Goal: Information Seeking & Learning: Learn about a topic

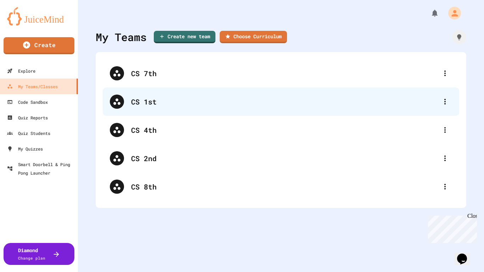
click at [153, 103] on div "CS 1st" at bounding box center [284, 101] width 307 height 11
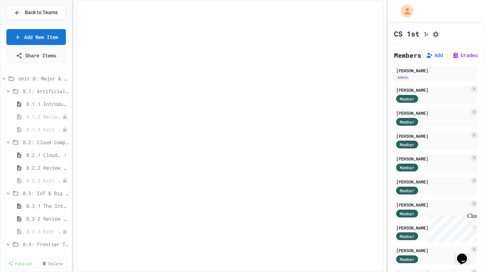
click at [53, 153] on span "8.2.1 Cloud Computing: Transforming the Digital World" at bounding box center [43, 154] width 35 height 7
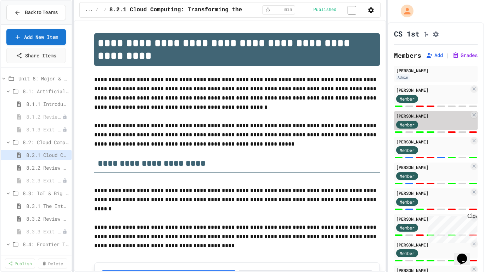
click at [48, 153] on span "8.2.1 Cloud Computing: Transforming the Digital World" at bounding box center [47, 154] width 42 height 7
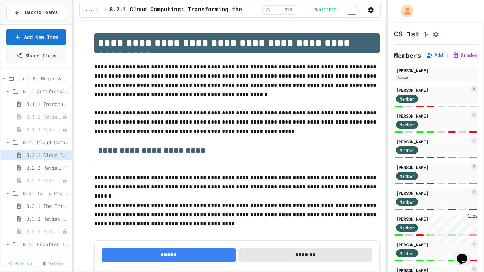
click at [54, 165] on span "8.2.2 Review - Cloud Computing" at bounding box center [43, 167] width 35 height 7
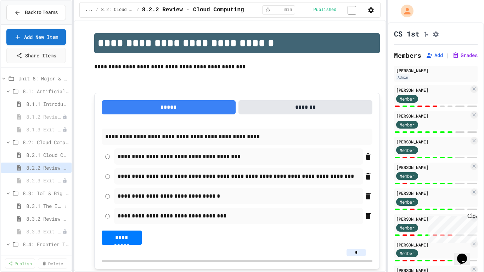
click at [46, 204] on span "8.3.1 The Internet of Things and Big Data: Our Connected Digital World" at bounding box center [43, 205] width 35 height 7
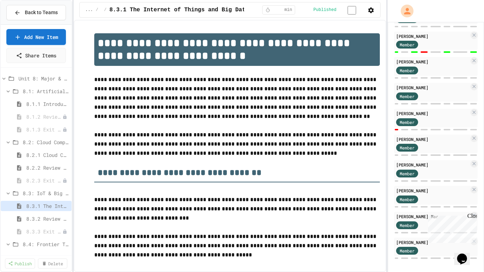
scroll to position [111, 0]
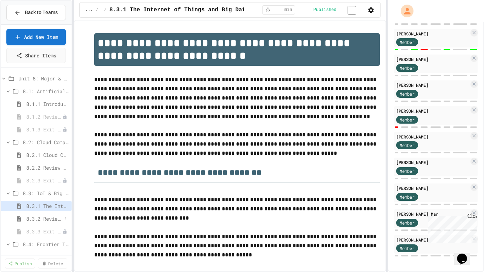
click at [53, 220] on span "8.3.2 Review - The Internet of Things and Big Data" at bounding box center [43, 218] width 35 height 7
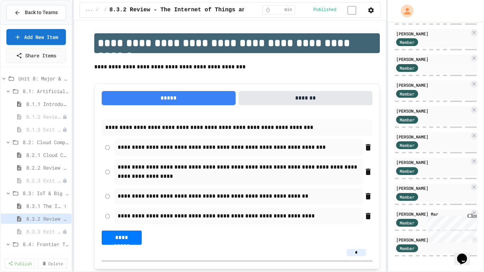
click at [51, 205] on span "8.3.1 The Internet of Things and Big Data: Our Connected Digital World" at bounding box center [43, 205] width 35 height 7
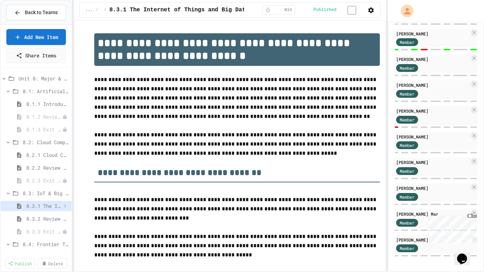
click at [55, 204] on span "8.3.1 The Internet of Things and Big Data: Our Connected Digital World" at bounding box center [43, 205] width 35 height 7
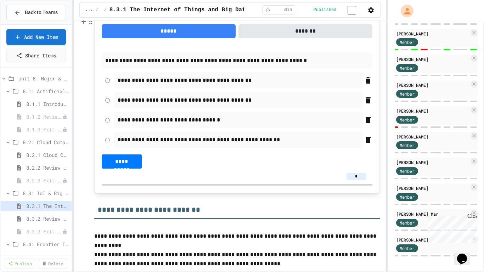
scroll to position [256, 0]
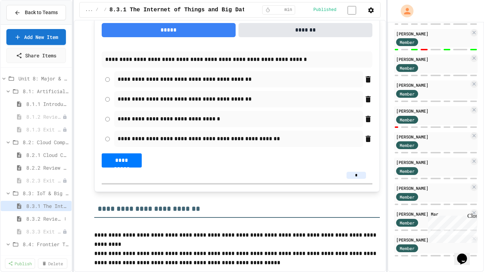
click at [46, 220] on span "8.3.2 Review - The Internet of Things and Big Data" at bounding box center [43, 218] width 35 height 7
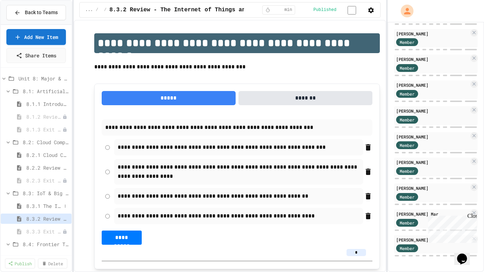
click at [45, 207] on span "8.3.1 The Internet of Things and Big Data: Our Connected Digital World" at bounding box center [43, 205] width 35 height 7
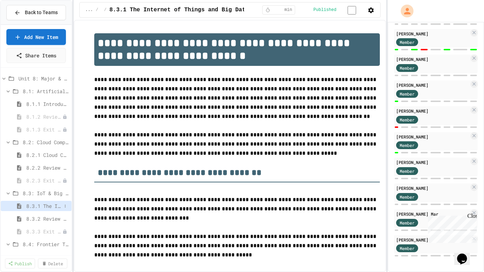
click at [44, 206] on span "8.3.1 The Internet of Things and Big Data: Our Connected Digital World" at bounding box center [43, 205] width 35 height 7
click at [52, 220] on span "8.3.2 Review - The Internet of Things and Big Data" at bounding box center [43, 218] width 35 height 7
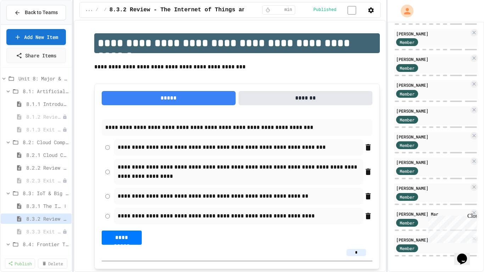
click at [53, 206] on span "8.3.1 The Internet of Things and Big Data: Our Connected Digital World" at bounding box center [43, 205] width 35 height 7
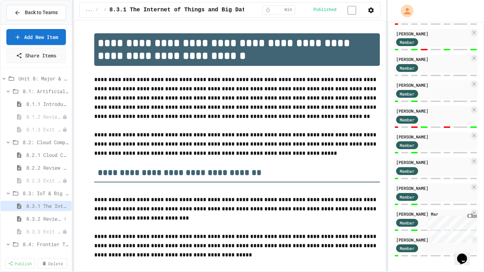
click at [52, 218] on span "8.3.2 Review - The Internet of Things and Big Data" at bounding box center [43, 218] width 35 height 7
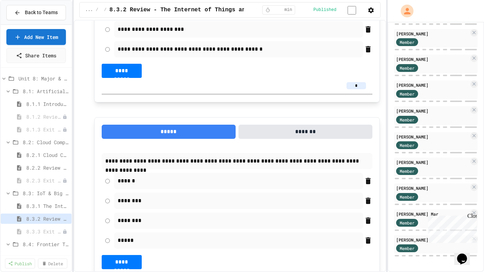
scroll to position [369, 0]
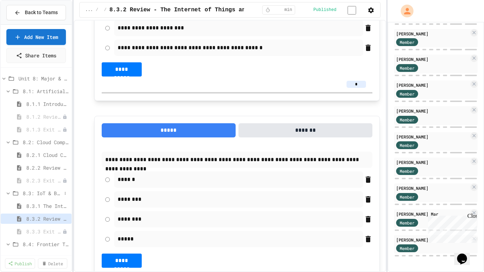
click at [37, 193] on span "8.3: IoT & Big Data" at bounding box center [42, 192] width 39 height 7
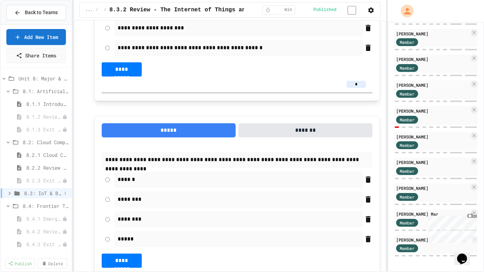
click at [16, 193] on icon at bounding box center [17, 193] width 5 height 4
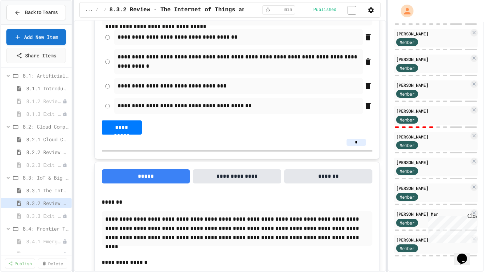
scroll to position [1564, 0]
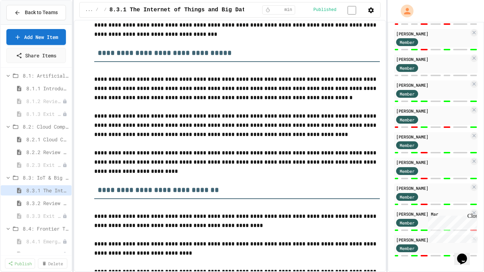
scroll to position [3609, 0]
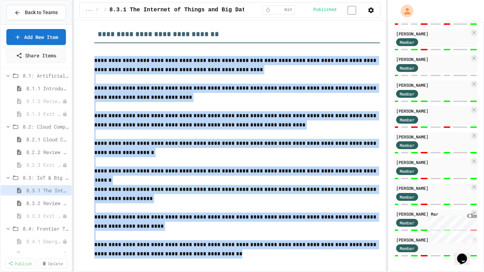
drag, startPoint x: 185, startPoint y: 97, endPoint x: 288, endPoint y: 271, distance: 201.7
click at [288, 271] on div "**********" at bounding box center [230, 146] width 313 height 252
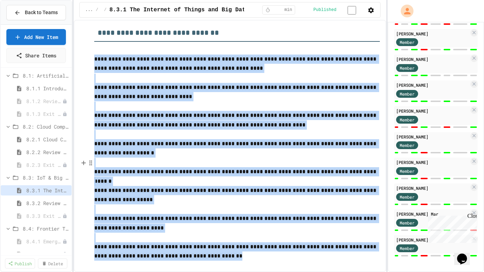
click at [256, 161] on p at bounding box center [237, 162] width 286 height 9
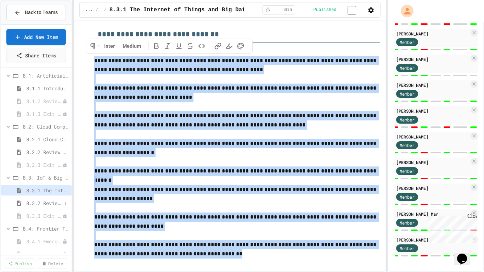
click at [43, 201] on span "8.3.2 Review - The Internet of Things and Big Data" at bounding box center [43, 202] width 35 height 7
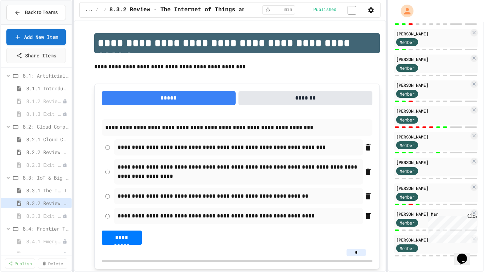
click at [39, 191] on span "8.3.1 The Internet of Things and Big Data: Our Connected Digital World" at bounding box center [43, 190] width 35 height 7
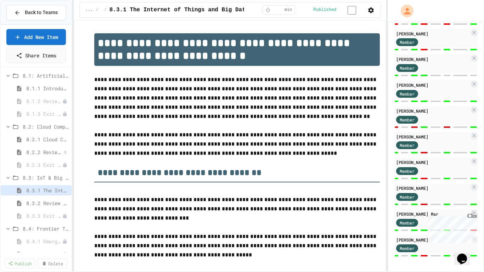
click at [45, 151] on span "8.2.2 Review - Cloud Computing" at bounding box center [43, 151] width 35 height 7
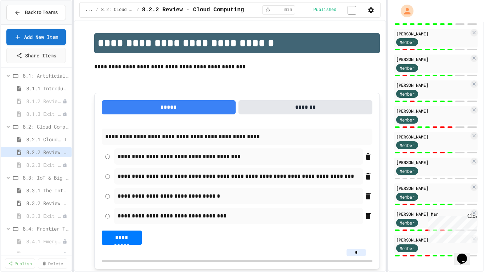
click at [38, 139] on span "8.2.1 Cloud Computing: Transforming the Digital World" at bounding box center [43, 139] width 35 height 7
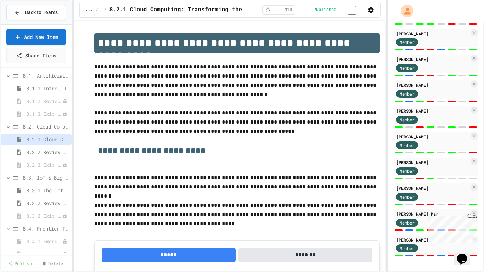
click at [43, 89] on span "8.1.1 Introduction to Artificial Intelligence" at bounding box center [43, 88] width 35 height 7
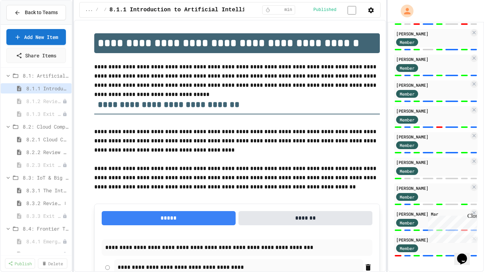
click at [42, 202] on span "8.3.2 Review - The Internet of Things and Big Data" at bounding box center [43, 202] width 35 height 7
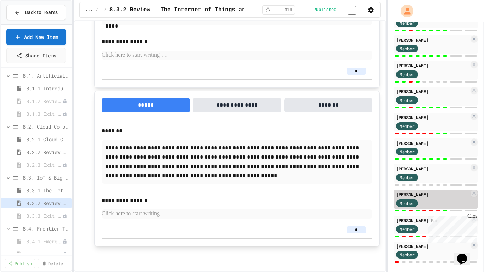
scroll to position [111, 0]
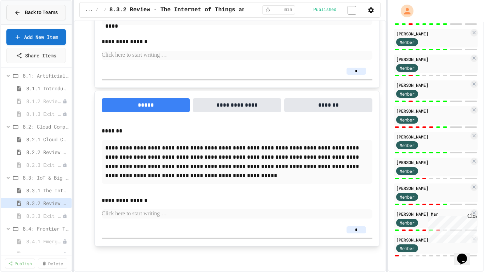
click at [52, 12] on span "Back to Teams" at bounding box center [41, 12] width 33 height 7
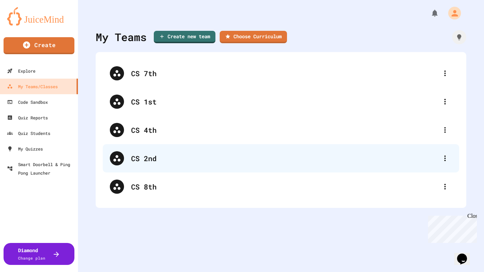
click at [147, 153] on div "CS 2nd" at bounding box center [284, 158] width 307 height 11
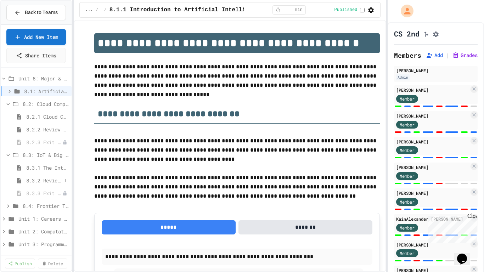
click at [46, 183] on span "8.3.2 Review - The Internet of Things and Big Data" at bounding box center [43, 180] width 35 height 7
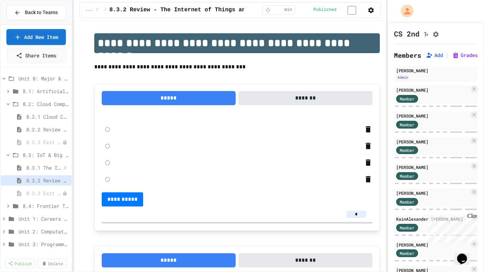
click at [44, 167] on span "8.3.1 The Internet of Things and Big Data: Our Connected Digital World" at bounding box center [43, 167] width 35 height 7
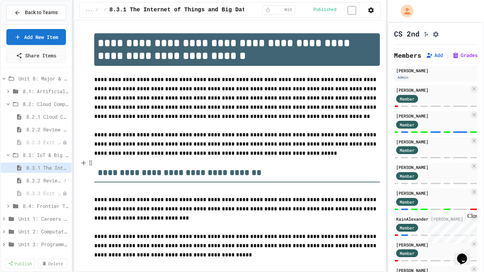
click at [50, 180] on span "8.3.2 Review - The Internet of Things and Big Data" at bounding box center [43, 180] width 35 height 7
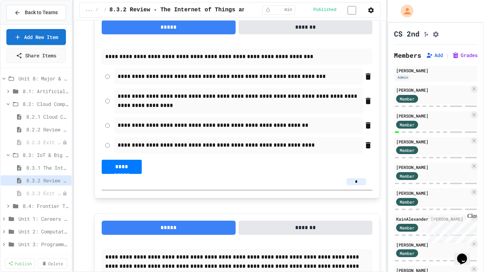
scroll to position [74, 0]
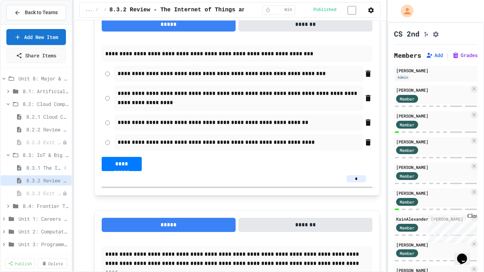
click at [32, 168] on span "8.3.1 The Internet of Things and Big Data: Our Connected Digital World" at bounding box center [43, 167] width 35 height 7
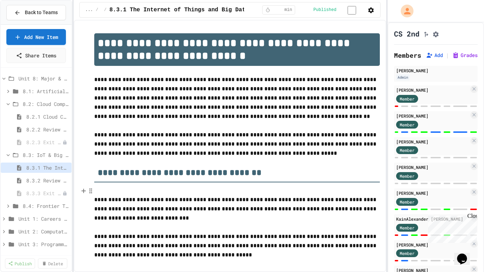
click at [256, 191] on p at bounding box center [237, 190] width 286 height 9
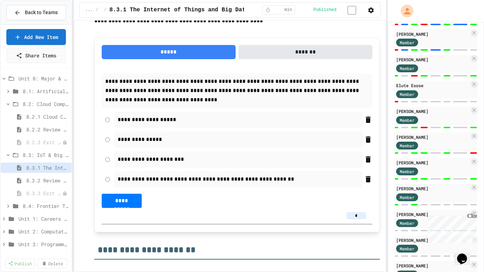
scroll to position [212, 0]
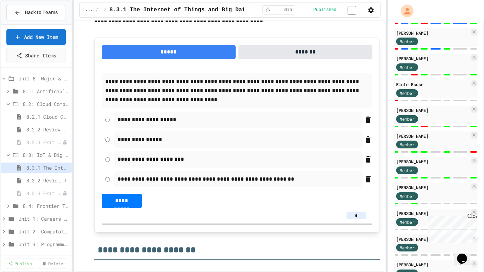
click at [53, 180] on span "8.3.2 Review - The Internet of Things and Big Data" at bounding box center [43, 180] width 35 height 7
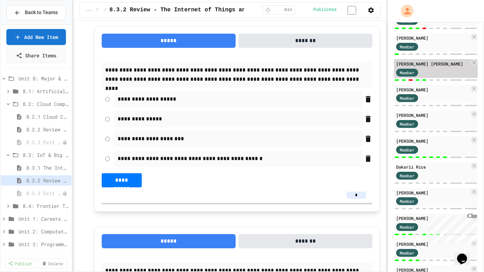
scroll to position [523, 0]
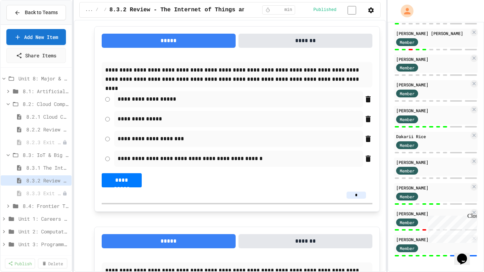
click at [472, 217] on div "Close" at bounding box center [471, 217] width 9 height 9
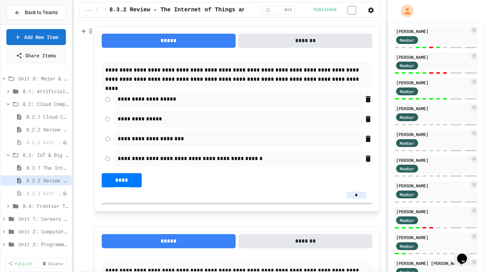
scroll to position [0, 0]
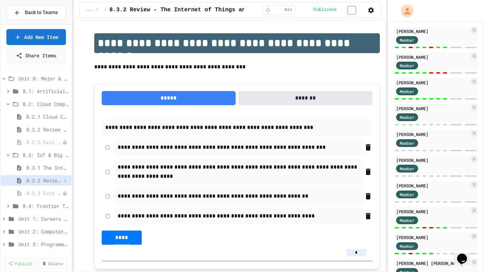
click at [45, 179] on span "8.3.2 Review - The Internet of Things and Big Data" at bounding box center [43, 180] width 35 height 7
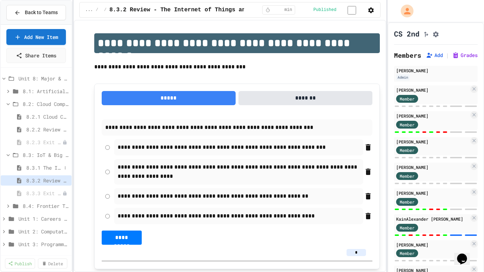
click at [50, 167] on span "8.3.1 The Internet of Things and Big Data: Our Connected Digital World" at bounding box center [43, 167] width 35 height 7
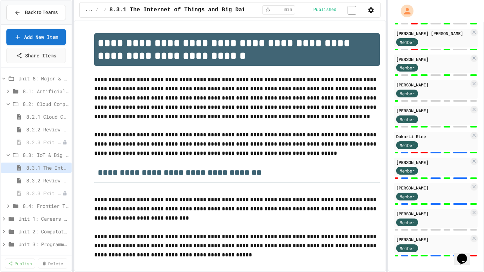
scroll to position [523, 0]
